Goal: Task Accomplishment & Management: Manage account settings

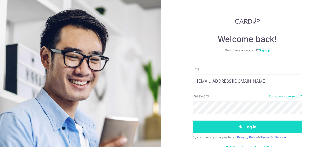
click at [246, 128] on button "Log in" at bounding box center [247, 126] width 109 height 13
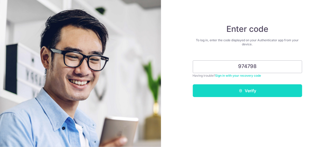
type input "974798"
click at [246, 90] on button "Verify" at bounding box center [247, 90] width 109 height 13
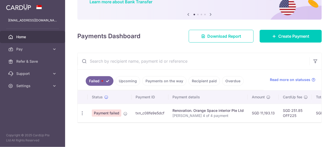
click at [130, 76] on link "Upcoming" at bounding box center [127, 81] width 25 height 10
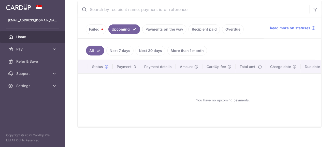
scroll to position [98, 0]
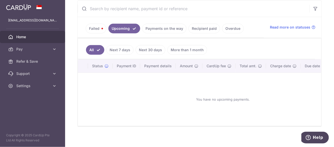
click at [154, 29] on link "Payments on the way" at bounding box center [164, 29] width 44 height 10
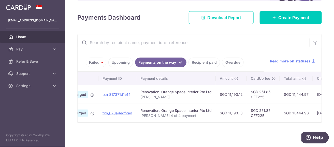
scroll to position [0, 0]
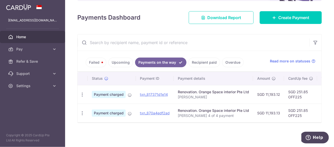
click at [125, 59] on link "Upcoming" at bounding box center [120, 62] width 25 height 10
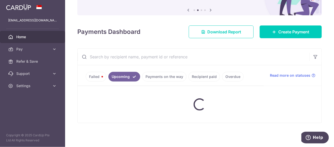
scroll to position [65, 0]
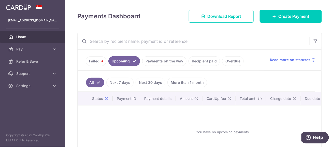
click at [160, 59] on link "Payments on the way" at bounding box center [164, 61] width 44 height 10
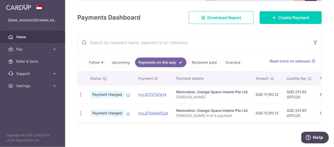
scroll to position [0, 0]
click at [94, 62] on link "Failed" at bounding box center [96, 62] width 21 height 10
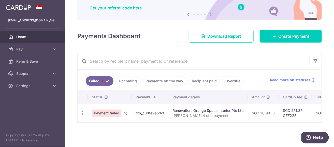
scroll to position [47, 0]
click at [82, 111] on icon "button" at bounding box center [82, 112] width 5 height 5
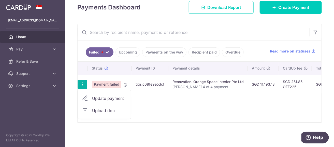
scroll to position [76, 0]
click at [180, 129] on div "× Pause Schedule Pause all future payments in this series Pause just this one p…" at bounding box center [199, 73] width 269 height 147
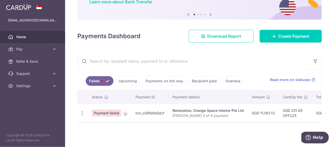
scroll to position [47, 0]
click at [126, 79] on link "Upcoming" at bounding box center [127, 81] width 25 height 10
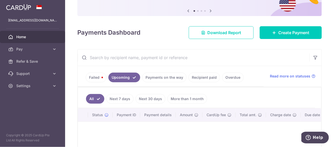
scroll to position [76, 0]
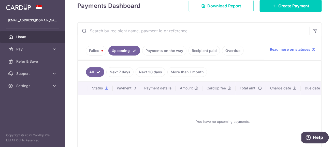
click at [155, 54] on link "Payments on the way" at bounding box center [164, 51] width 44 height 10
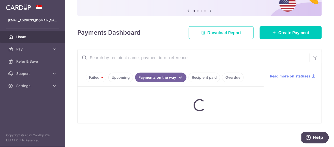
scroll to position [65, 0]
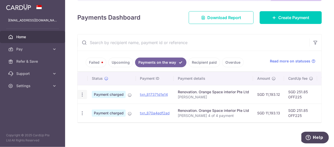
click at [83, 93] on icon "button" at bounding box center [82, 94] width 5 height 5
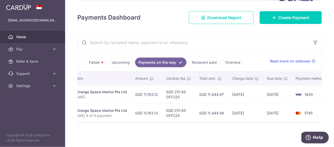
scroll to position [0, 130]
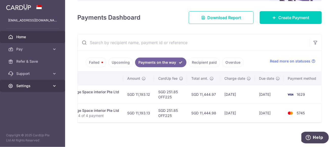
click at [51, 87] on link "Settings" at bounding box center [32, 86] width 65 height 12
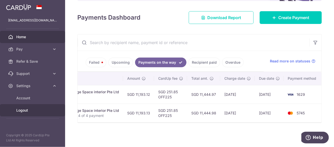
click at [24, 108] on span "Logout" at bounding box center [33, 110] width 34 height 5
